Goal: Task Accomplishment & Management: Manage account settings

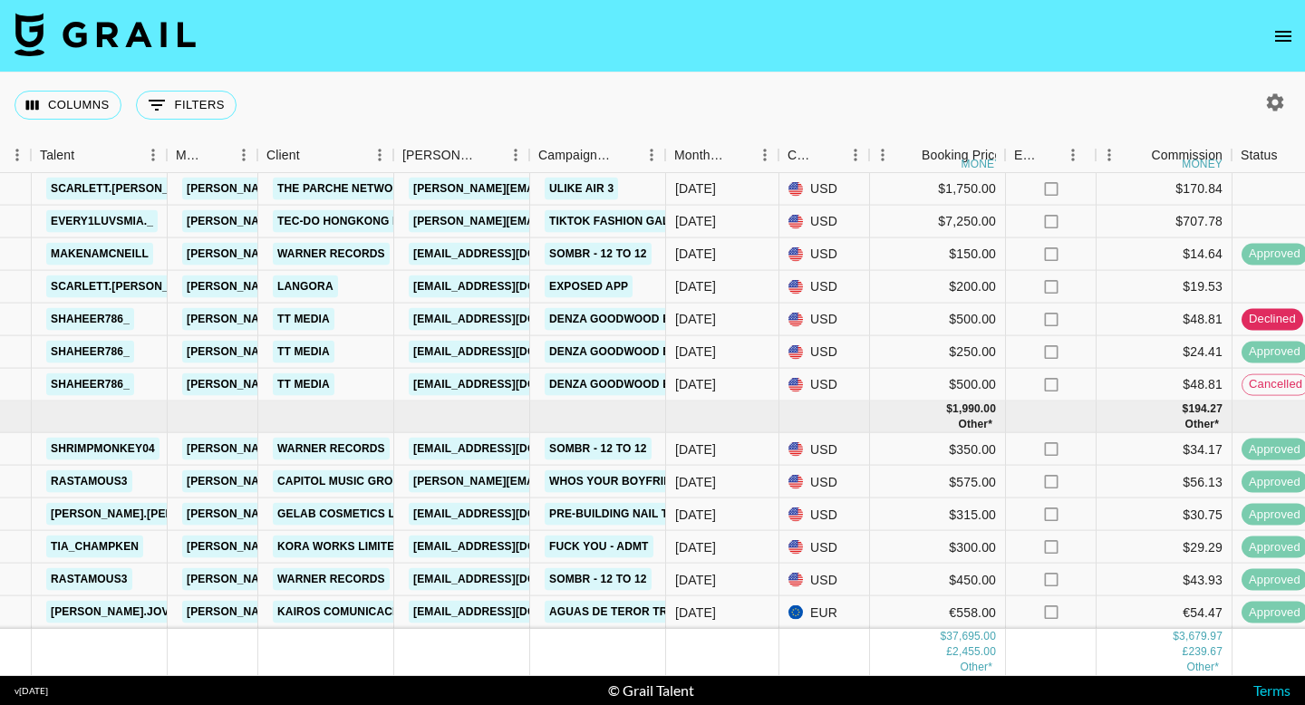
scroll to position [1330, 345]
click at [1290, 34] on icon "open drawer" at bounding box center [1283, 36] width 22 height 22
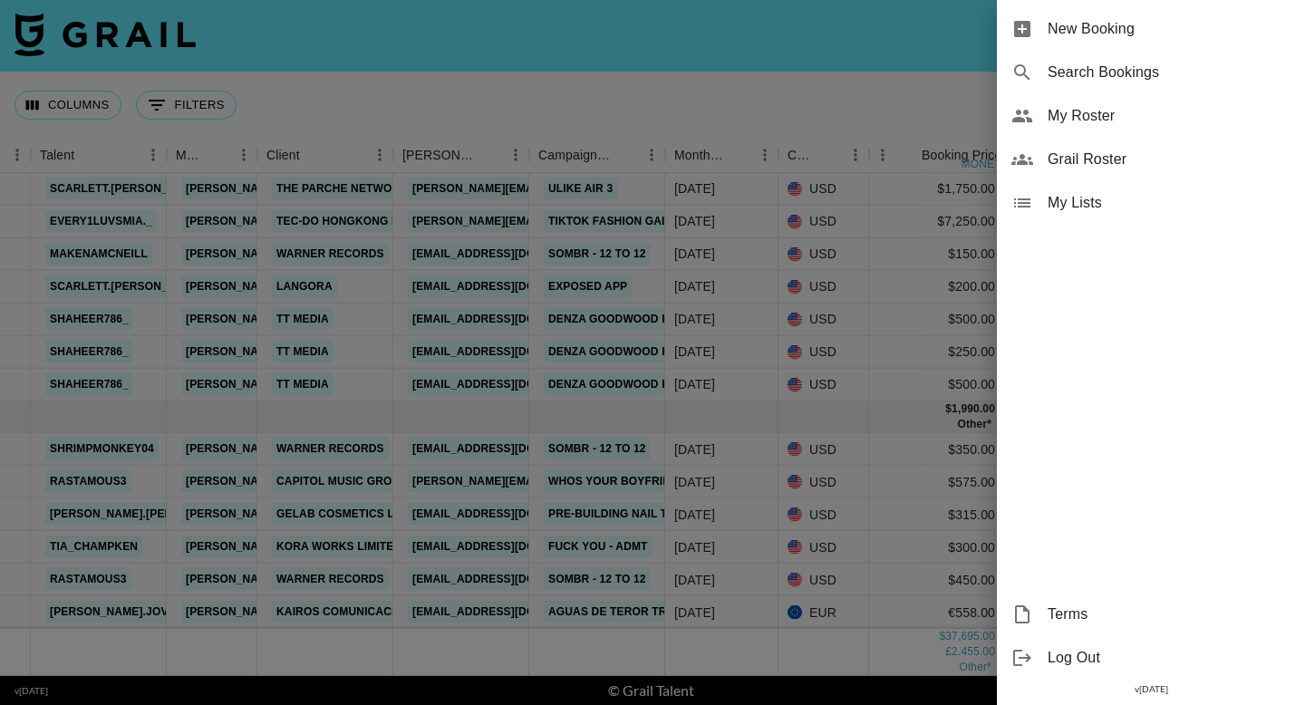
click at [1090, 110] on span "My Roster" at bounding box center [1169, 116] width 243 height 22
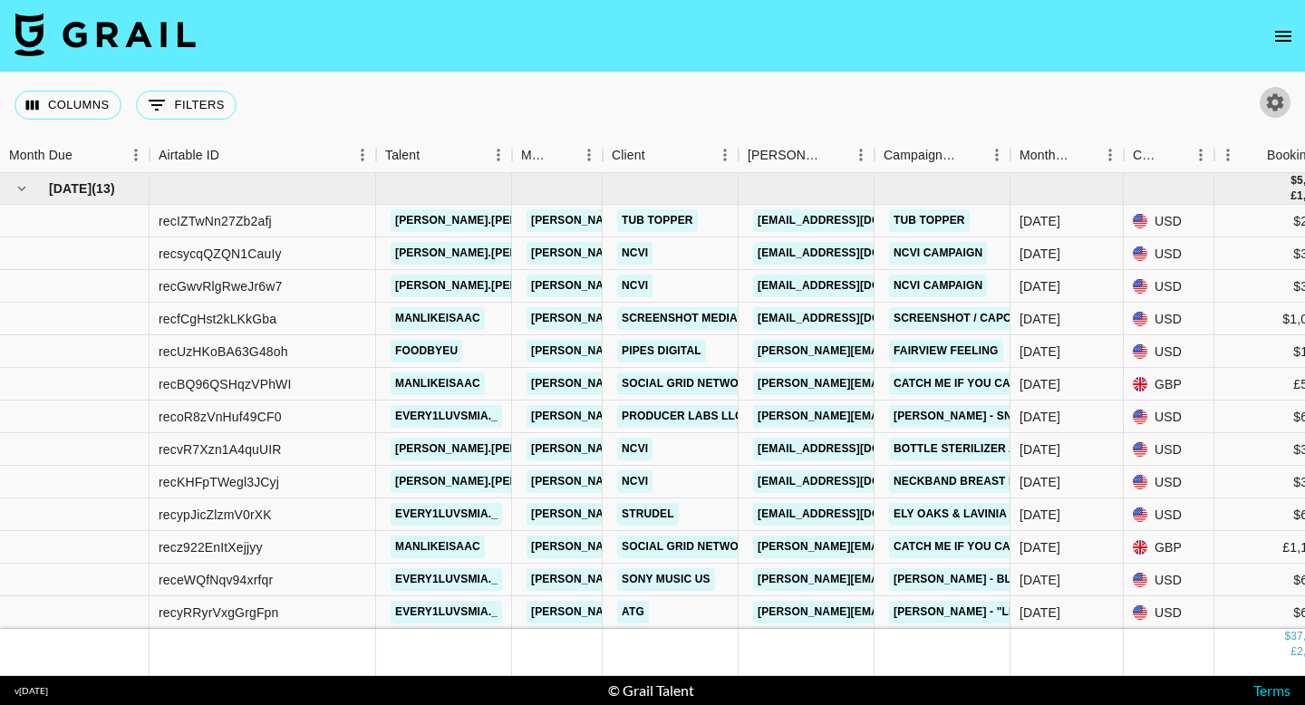
click at [1268, 100] on icon "button" at bounding box center [1275, 101] width 17 height 17
select select "[DATE]"
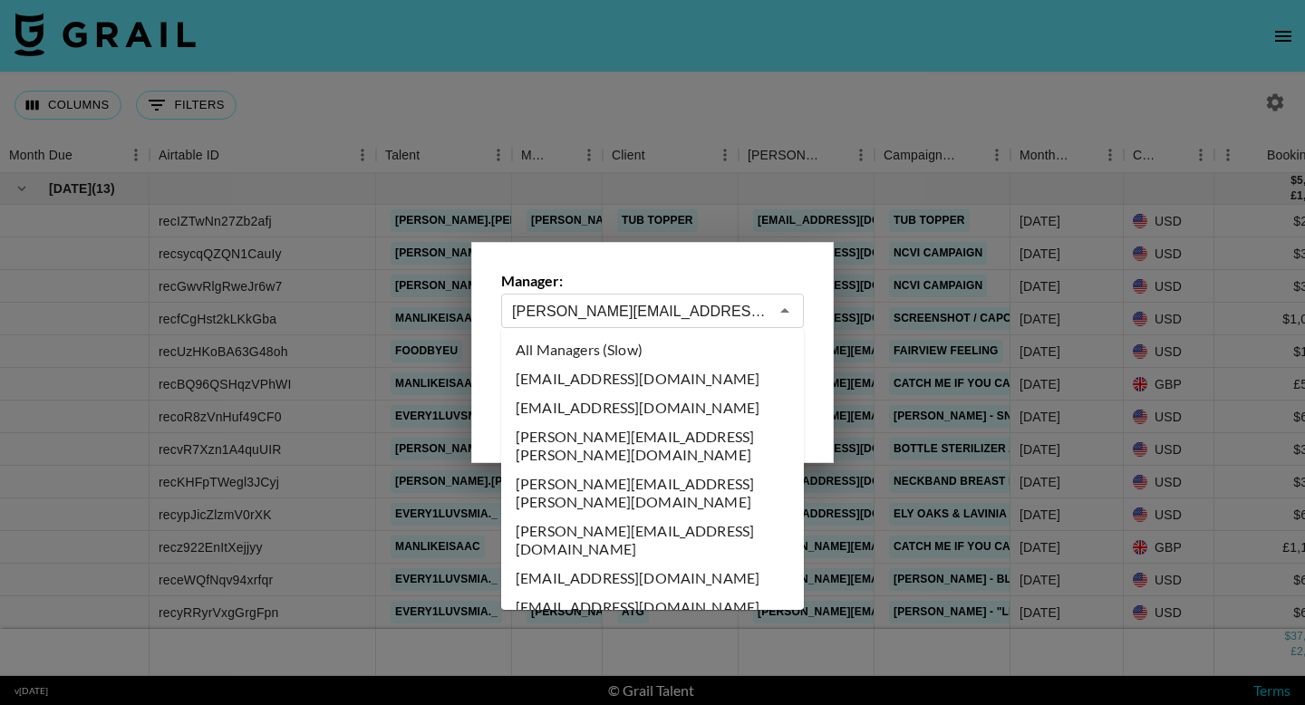
click at [656, 318] on input "[PERSON_NAME][EMAIL_ADDRESS][DOMAIN_NAME]" at bounding box center [640, 311] width 256 height 21
click at [615, 349] on li "All Managers (Slow)" at bounding box center [652, 349] width 303 height 29
type input "All Managers (Slow)"
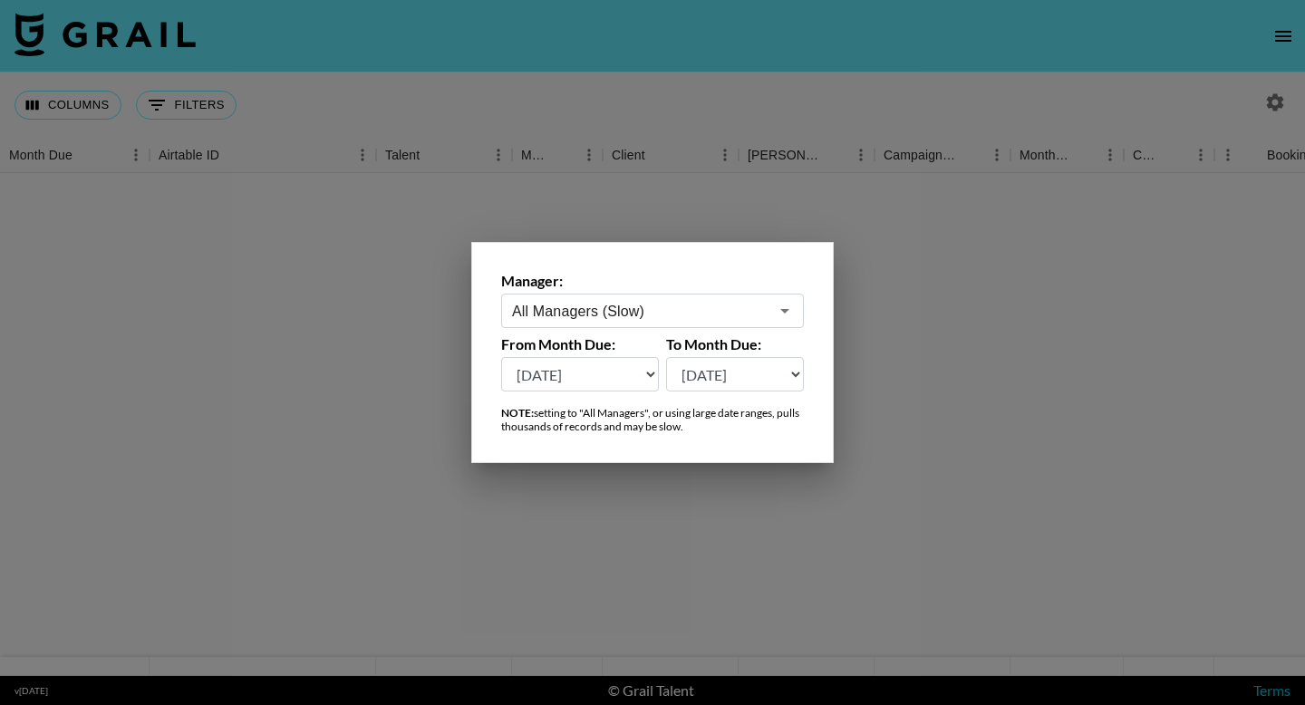
click at [701, 169] on div at bounding box center [652, 352] width 1305 height 705
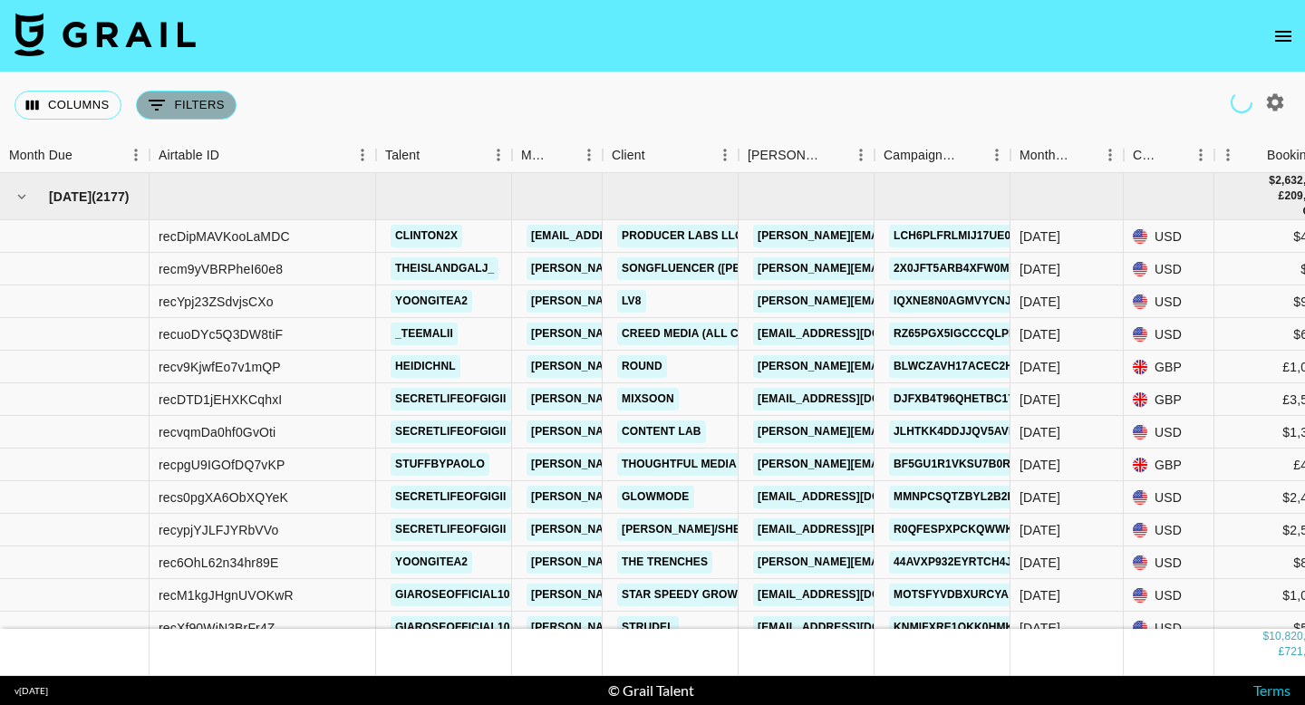
click at [202, 95] on button "0 Filters" at bounding box center [186, 105] width 101 height 29
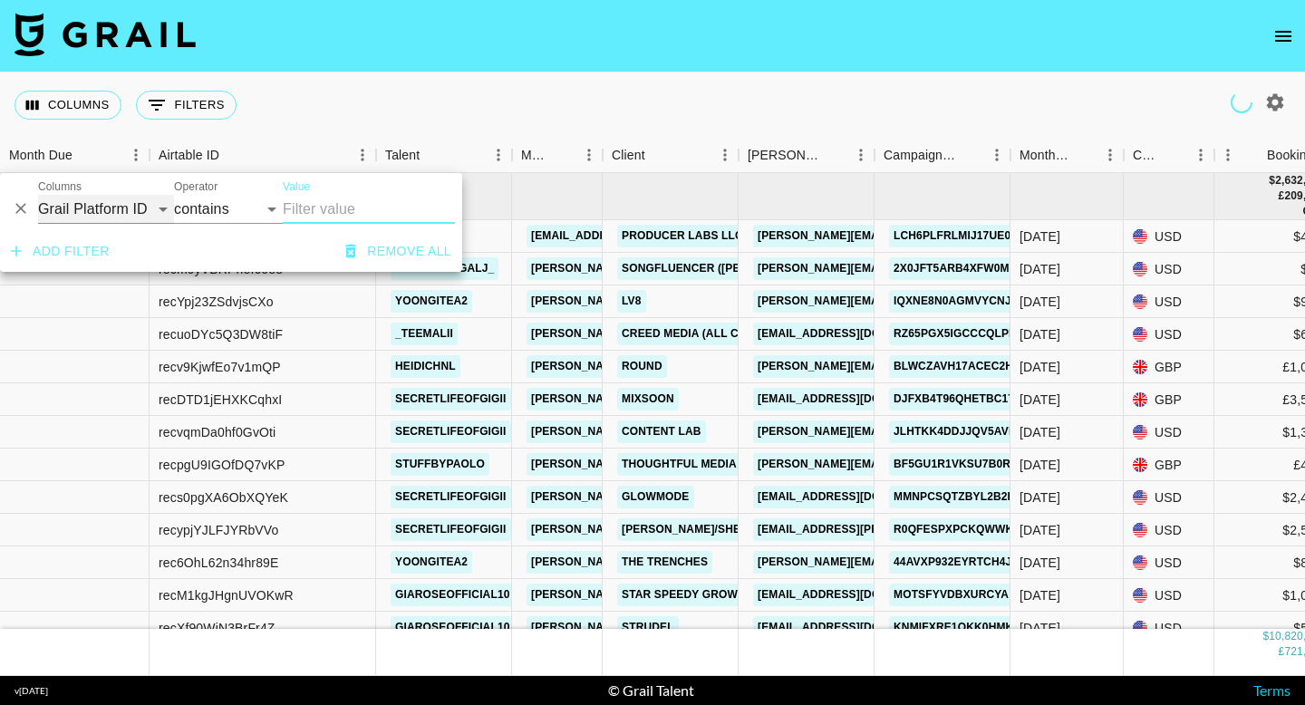
click at [162, 208] on select "Grail Platform ID Airtable ID Talent Manager Client [PERSON_NAME] Campaign (Typ…" at bounding box center [106, 209] width 136 height 29
select select "bookerId"
select select "is"
click at [319, 208] on input "Value" at bounding box center [405, 209] width 245 height 28
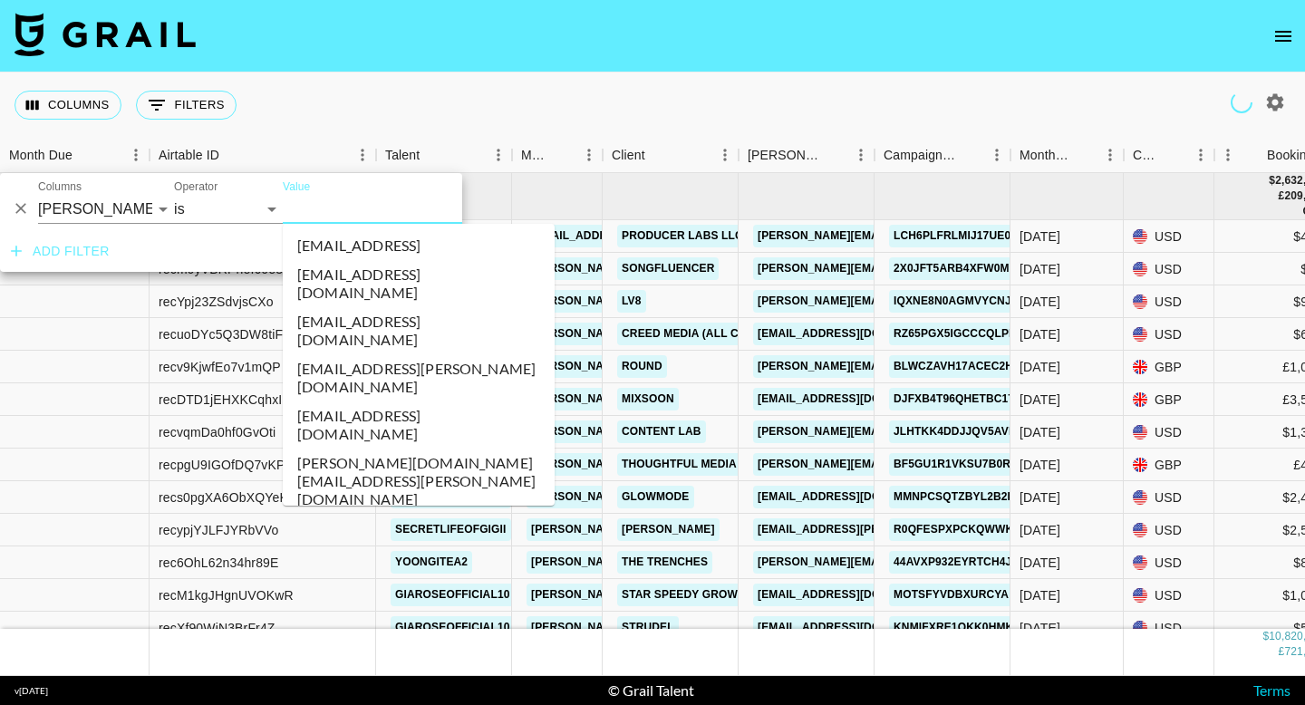
click at [319, 208] on input "Value" at bounding box center [405, 209] width 245 height 28
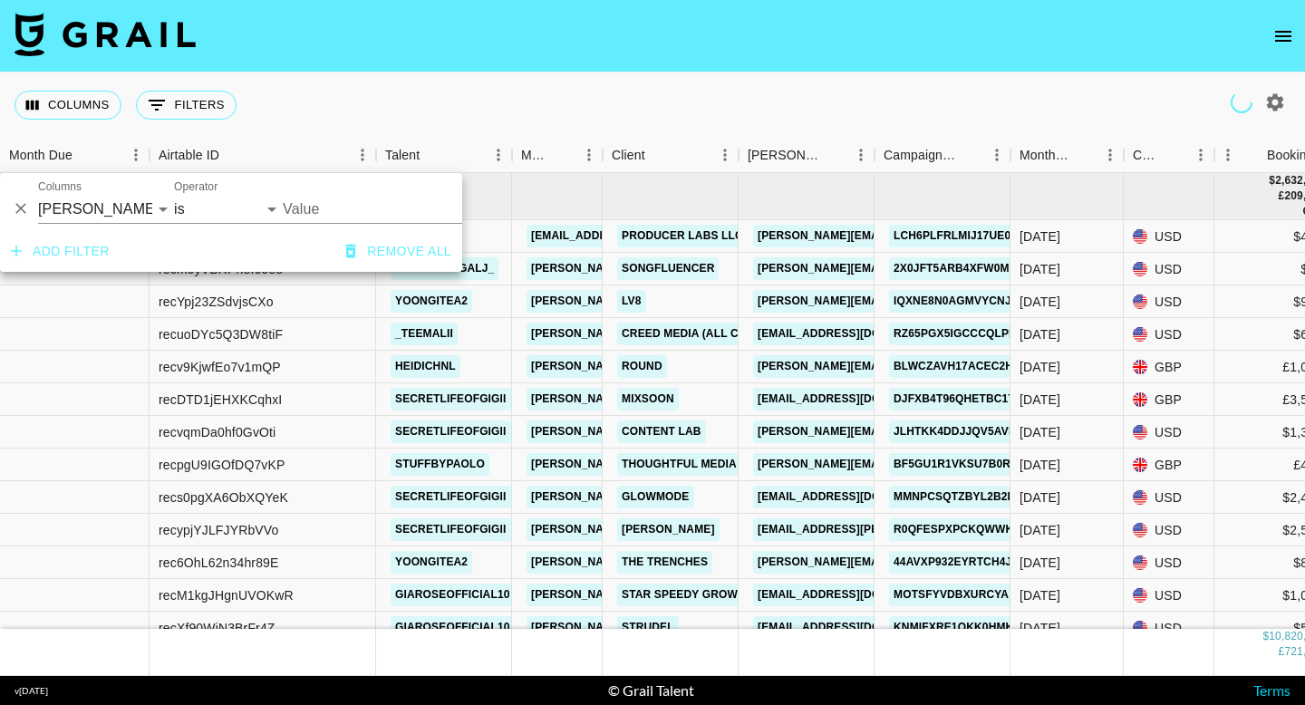
click at [319, 208] on input "Value" at bounding box center [405, 209] width 245 height 28
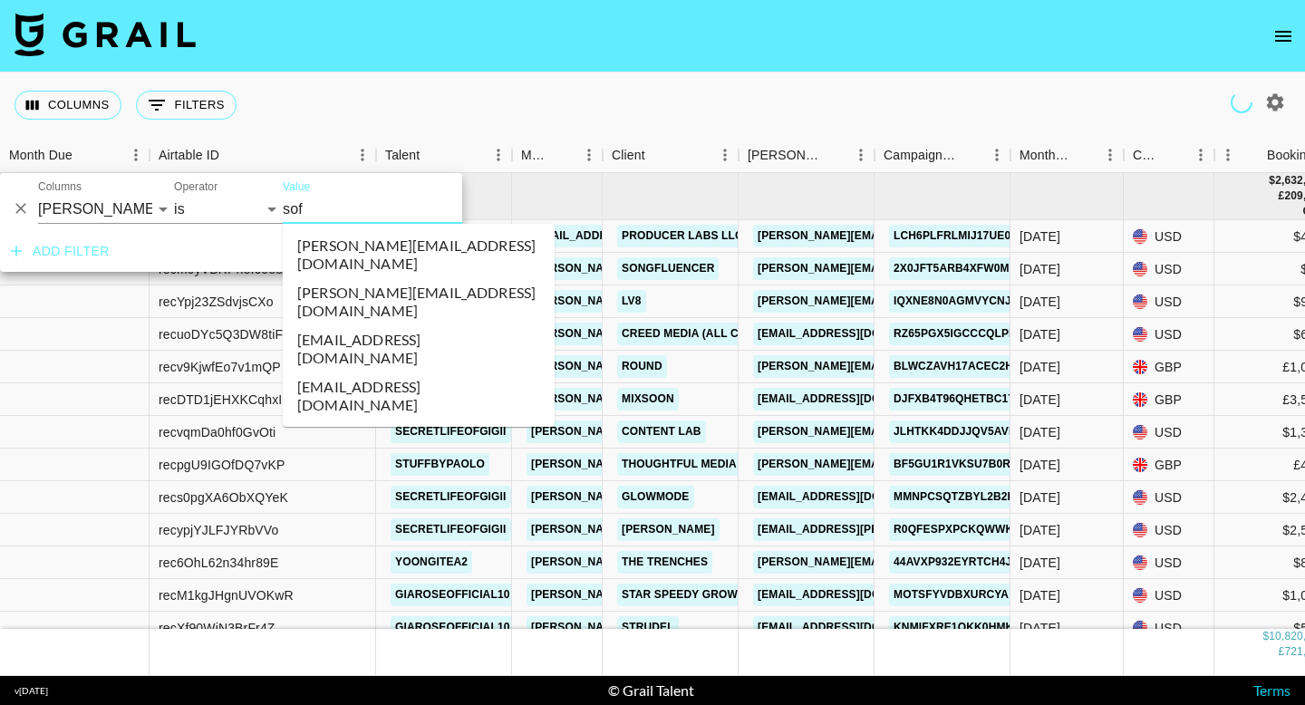
type input "soft"
click at [382, 246] on li "[PERSON_NAME][EMAIL_ADDRESS][DOMAIN_NAME]" at bounding box center [419, 254] width 272 height 47
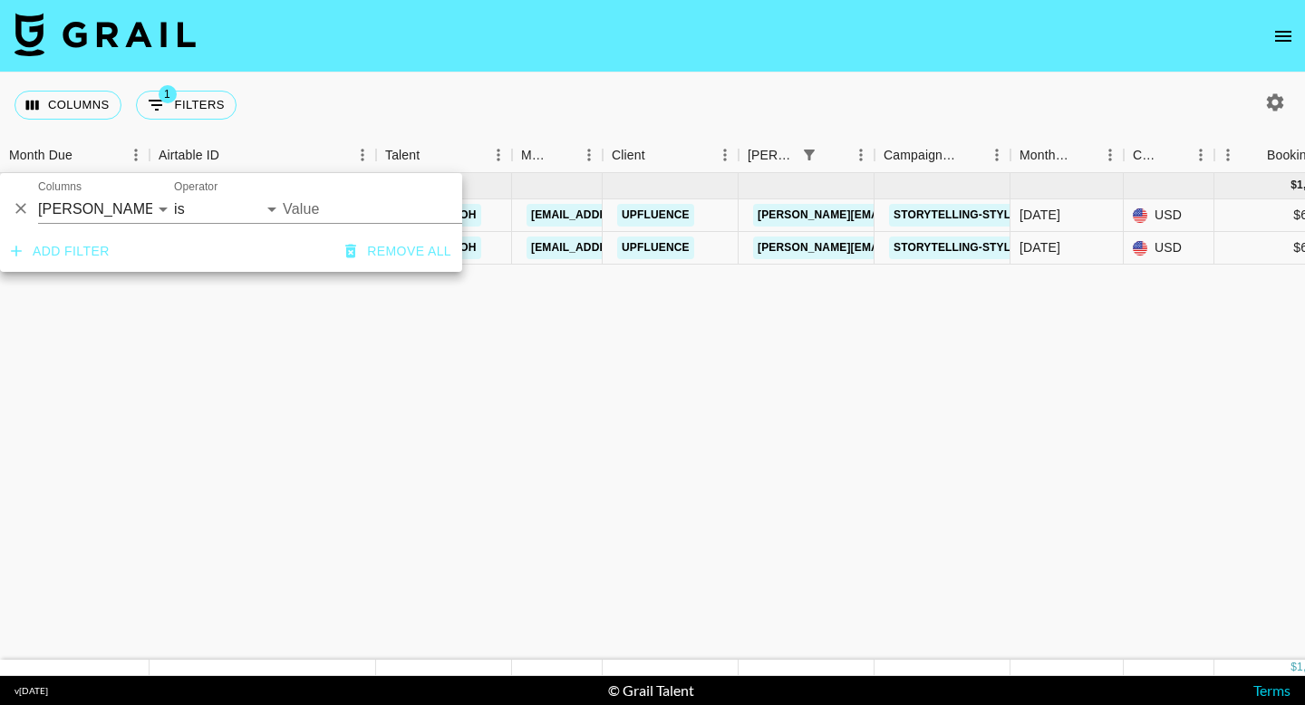
type input "[PERSON_NAME][EMAIL_ADDRESS][DOMAIN_NAME]"
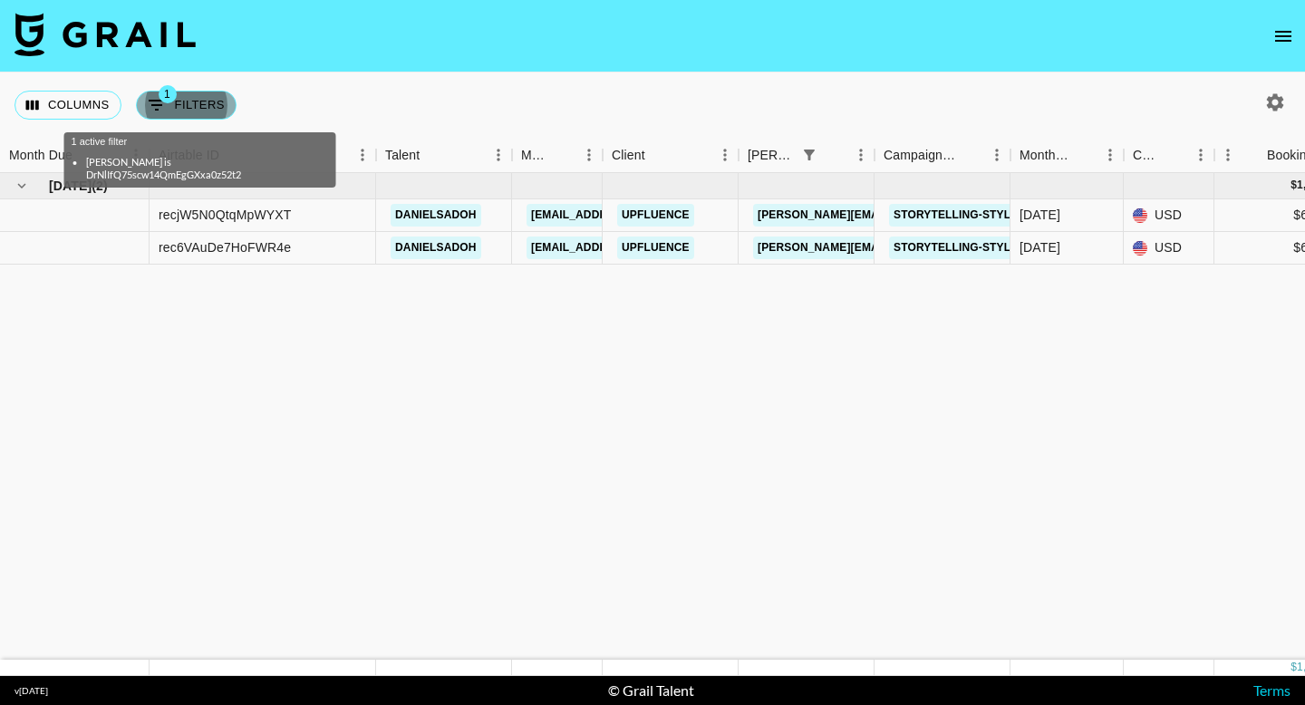
click at [217, 91] on button "1 Filters" at bounding box center [186, 105] width 101 height 29
select select "bookerId"
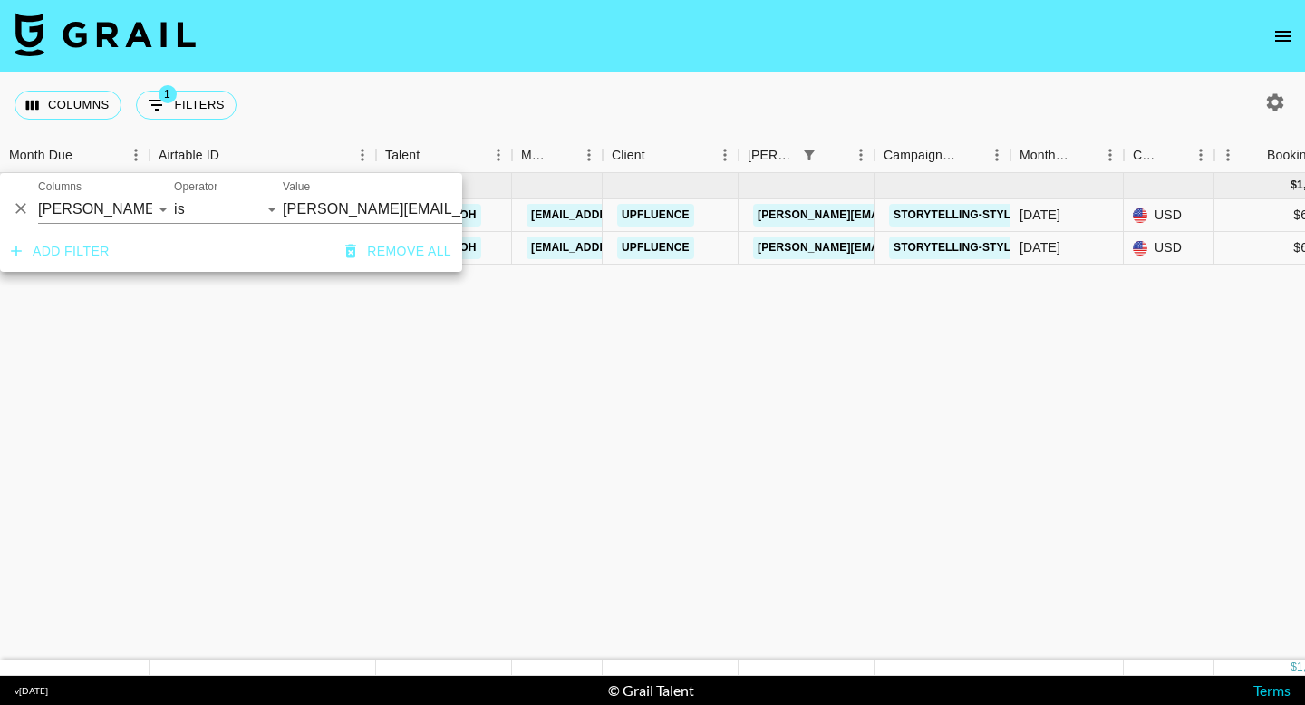
click at [310, 211] on input "[PERSON_NAME][EMAIL_ADDRESS][DOMAIN_NAME]" at bounding box center [393, 209] width 221 height 28
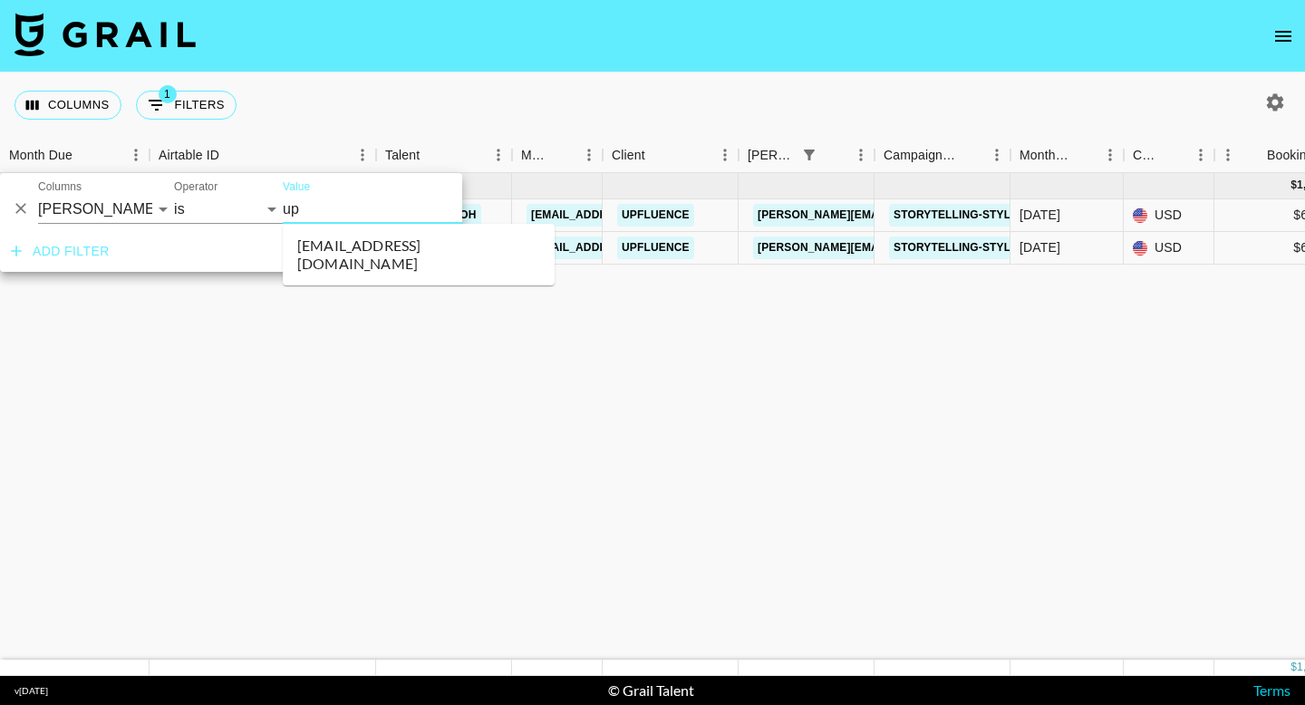
scroll to position [769, 0]
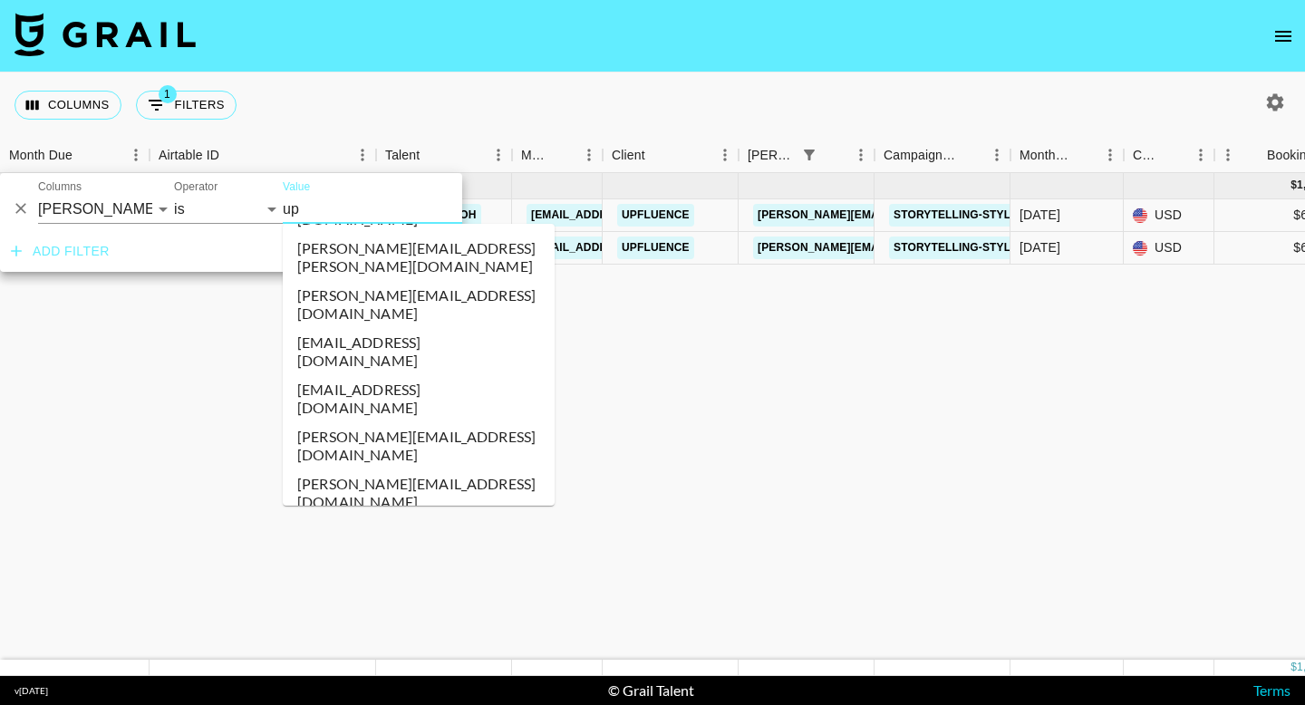
type input "upf"
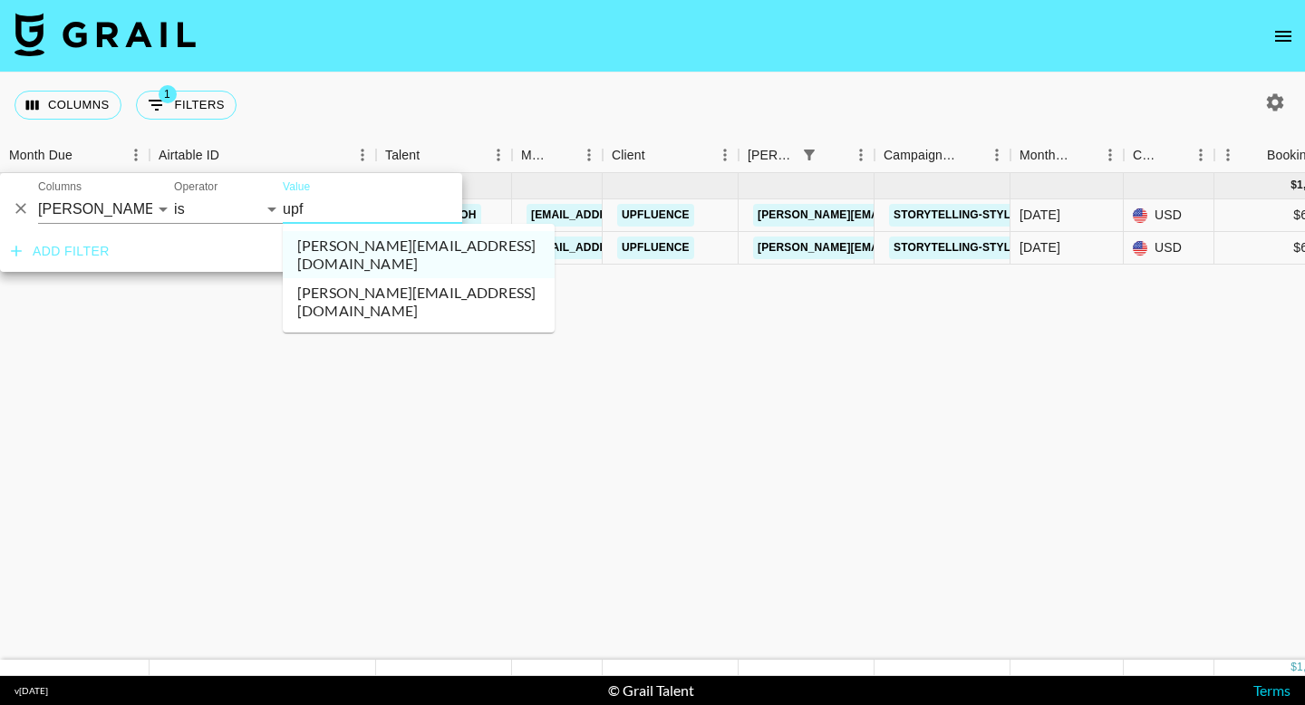
click at [344, 278] on li "[PERSON_NAME][EMAIL_ADDRESS][DOMAIN_NAME]" at bounding box center [419, 301] width 272 height 47
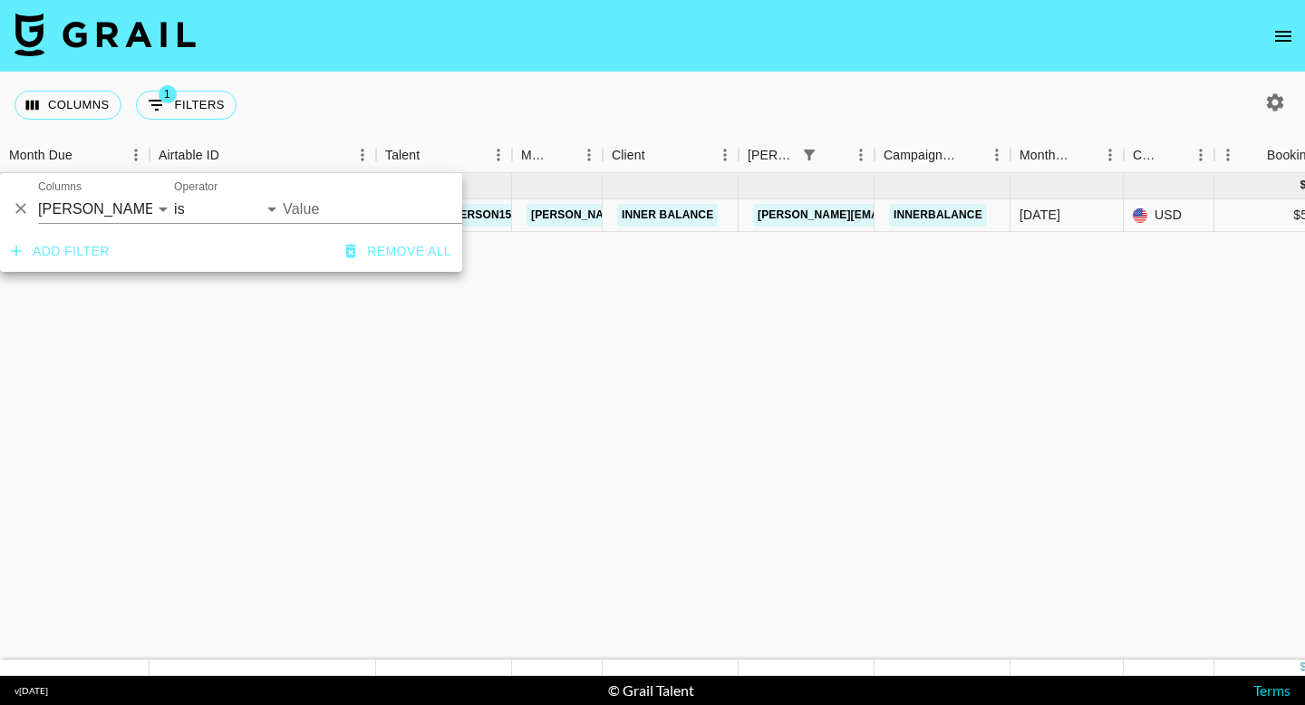
type input "[PERSON_NAME][EMAIL_ADDRESS][DOMAIN_NAME]"
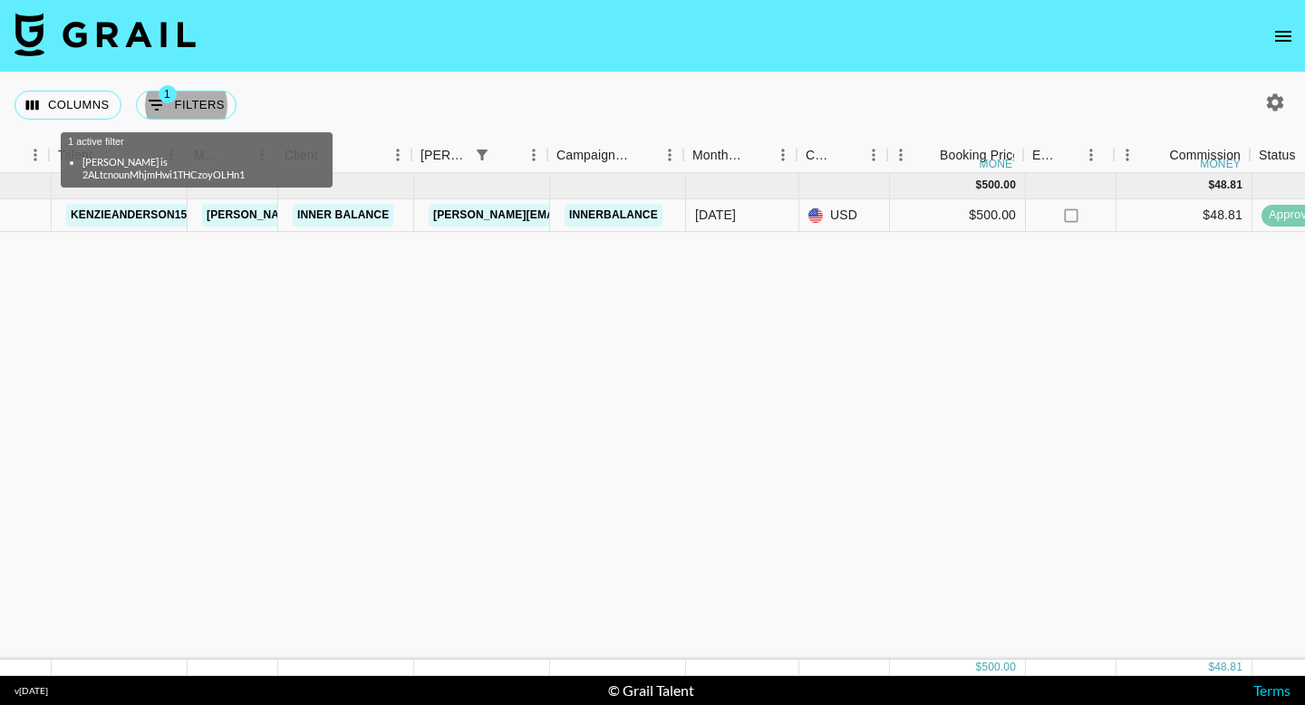
scroll to position [0, 327]
